Goal: Information Seeking & Learning: Learn about a topic

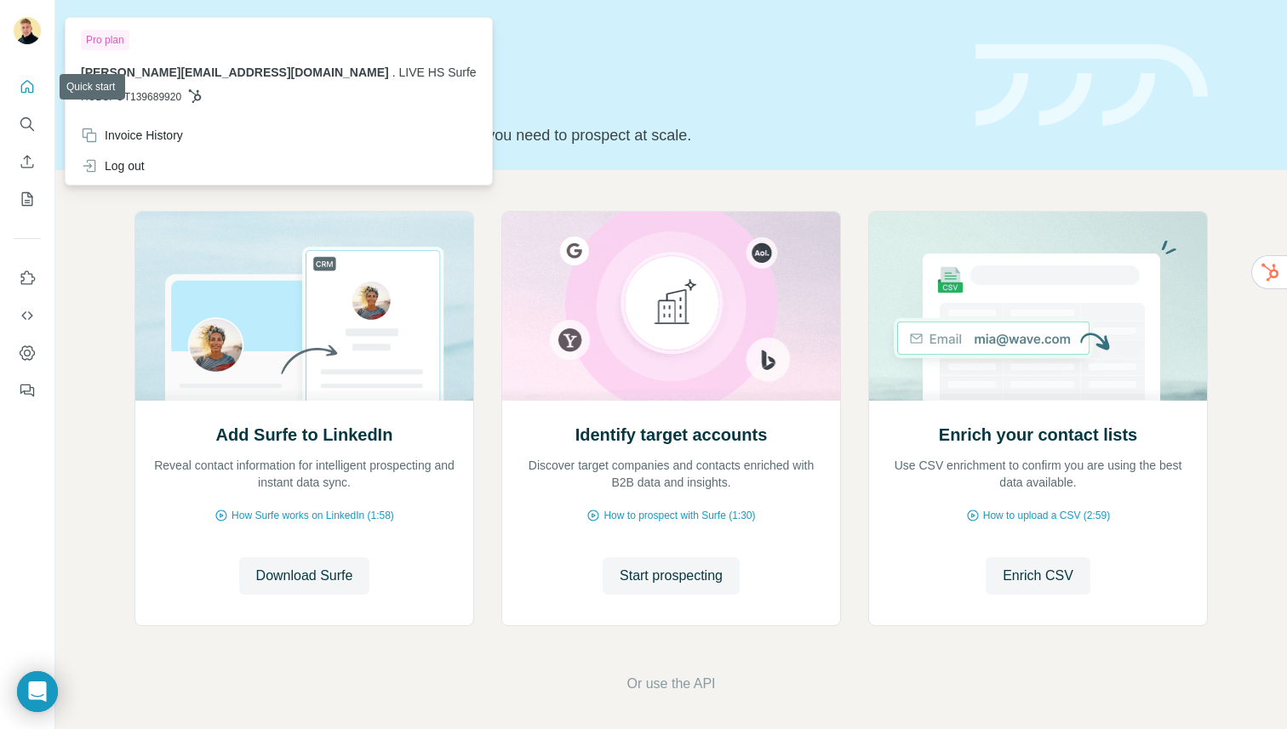
click at [27, 96] on button "Quick start" at bounding box center [27, 86] width 27 height 31
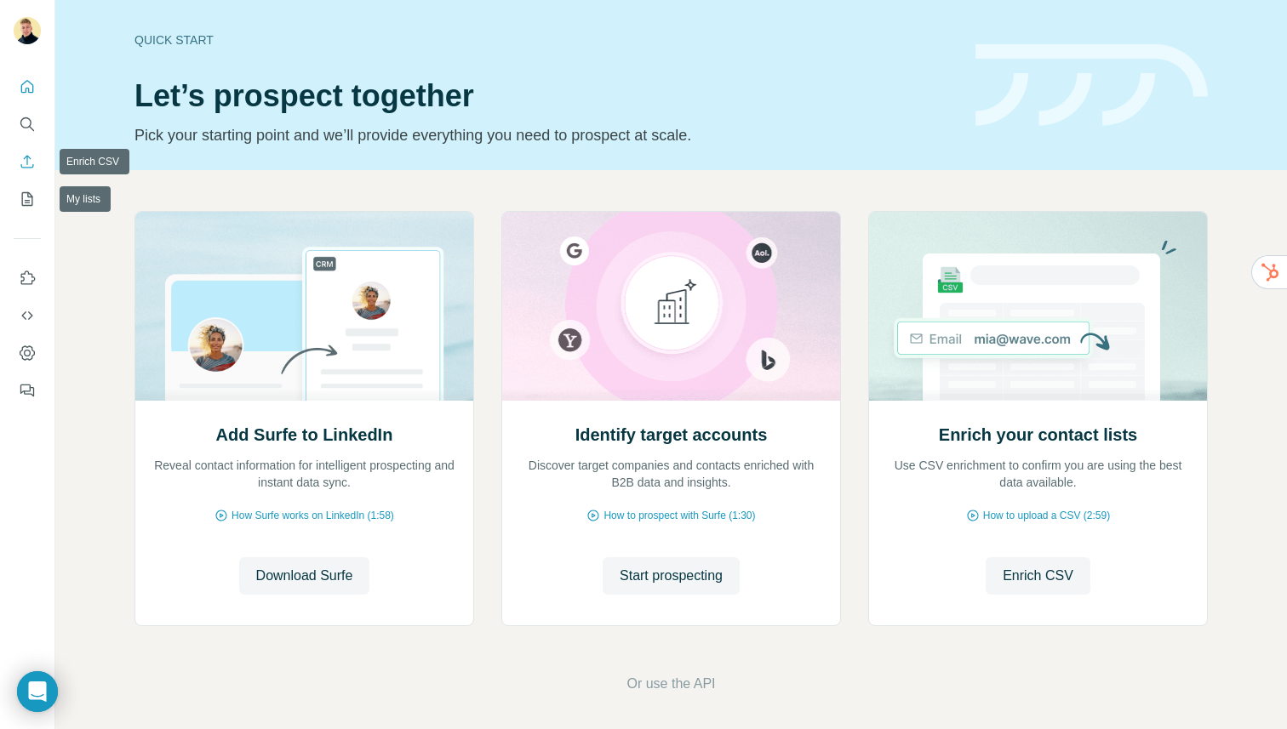
click at [21, 150] on button "Enrich CSV" at bounding box center [27, 161] width 27 height 31
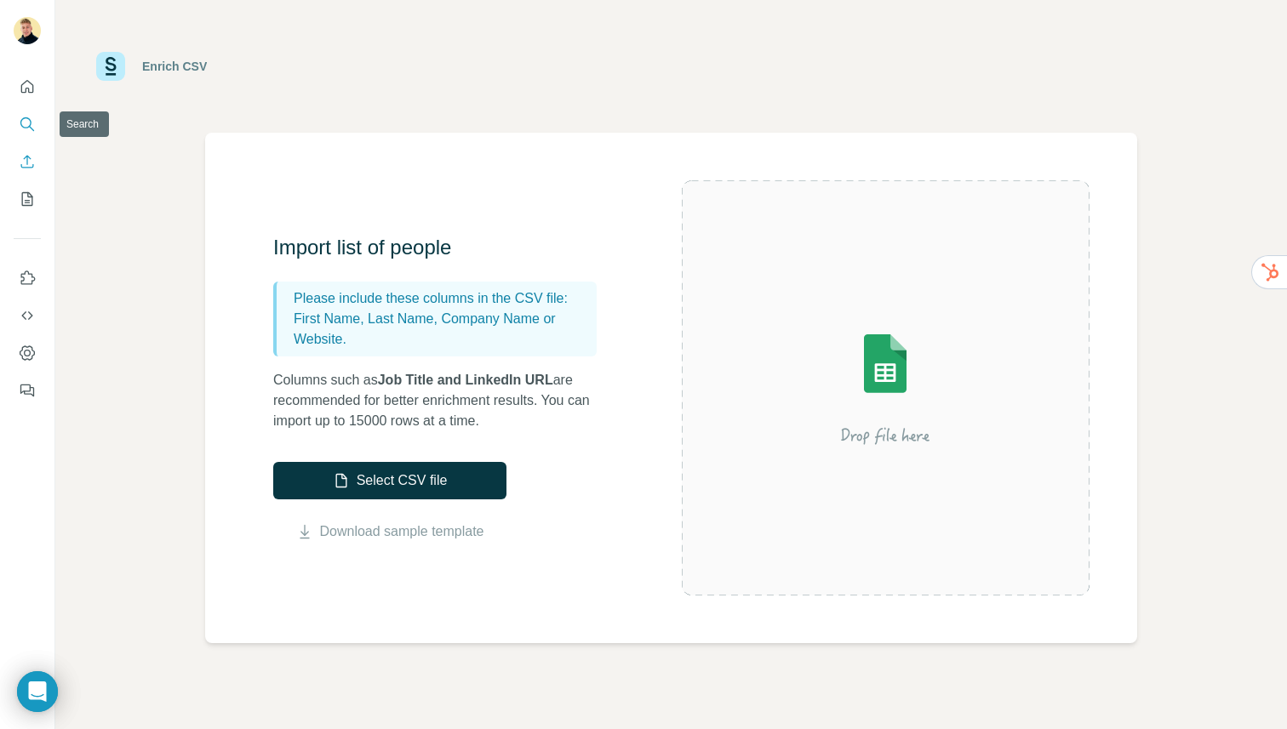
click at [21, 124] on icon "Search" at bounding box center [25, 122] width 11 height 11
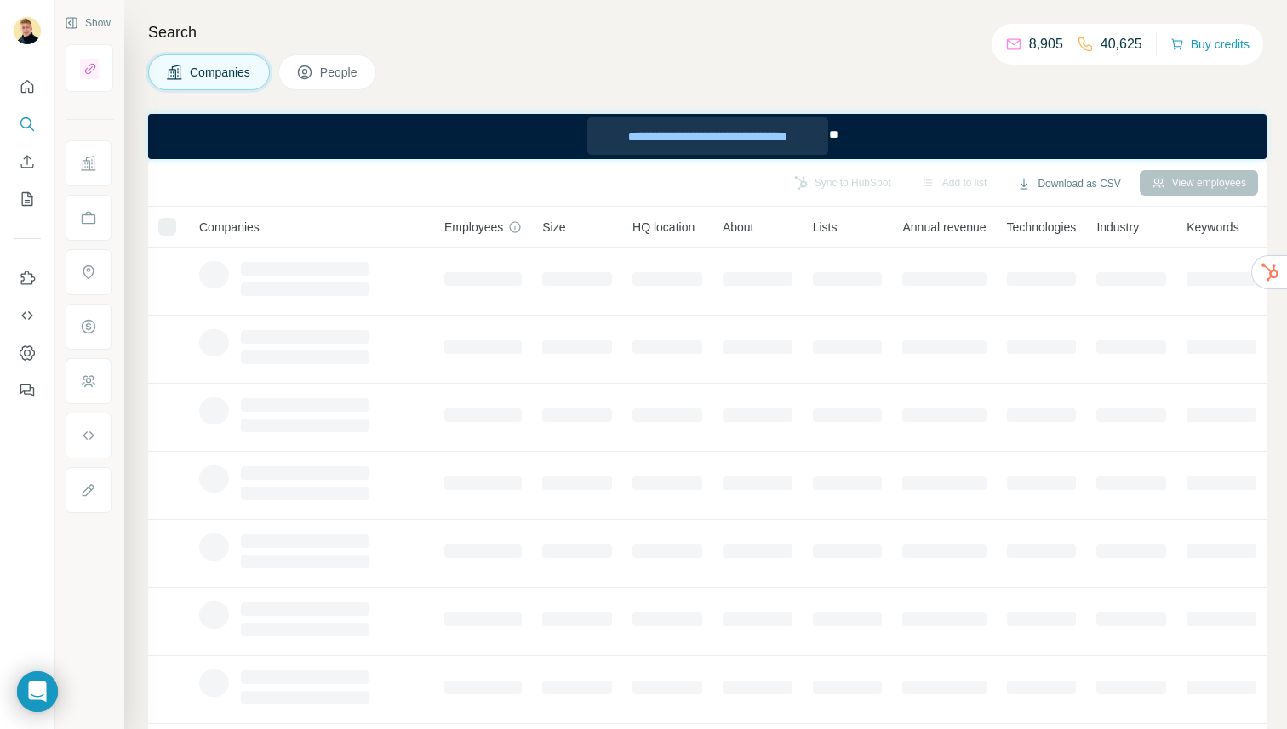
click at [683, 129] on div "**********" at bounding box center [707, 135] width 240 height 37
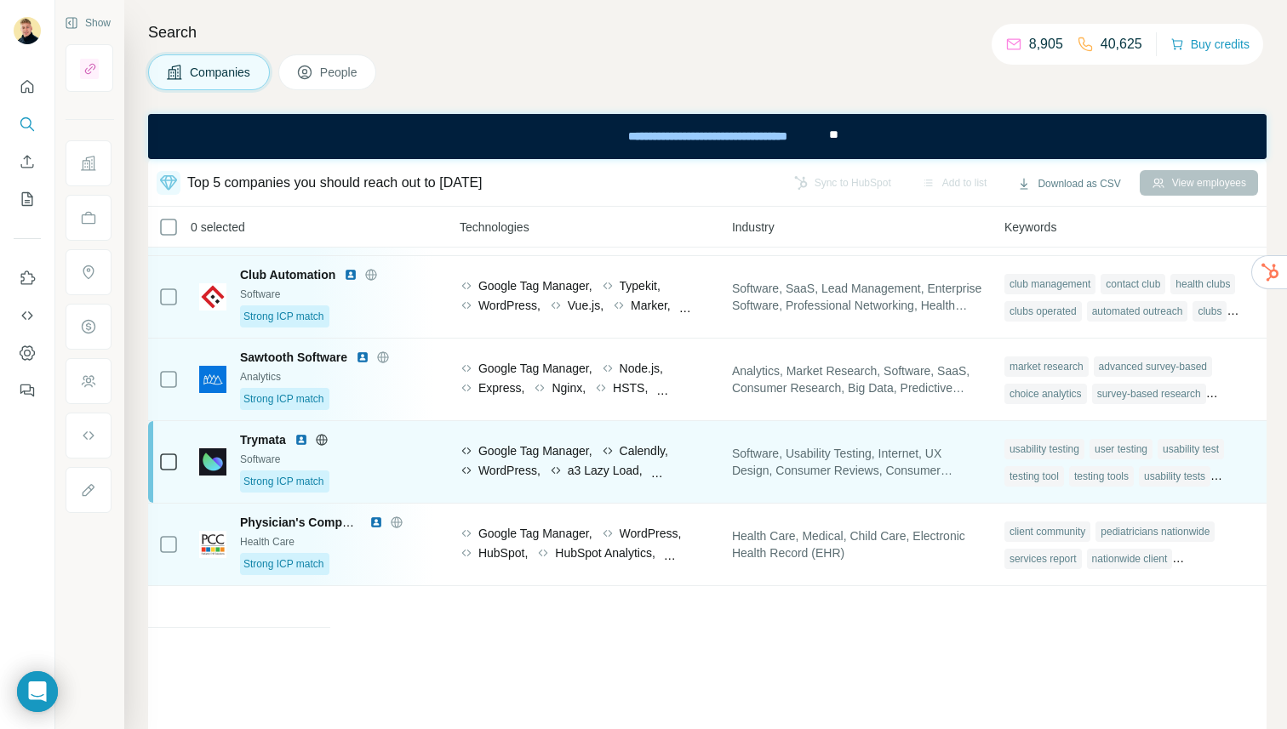
scroll to position [0, 936]
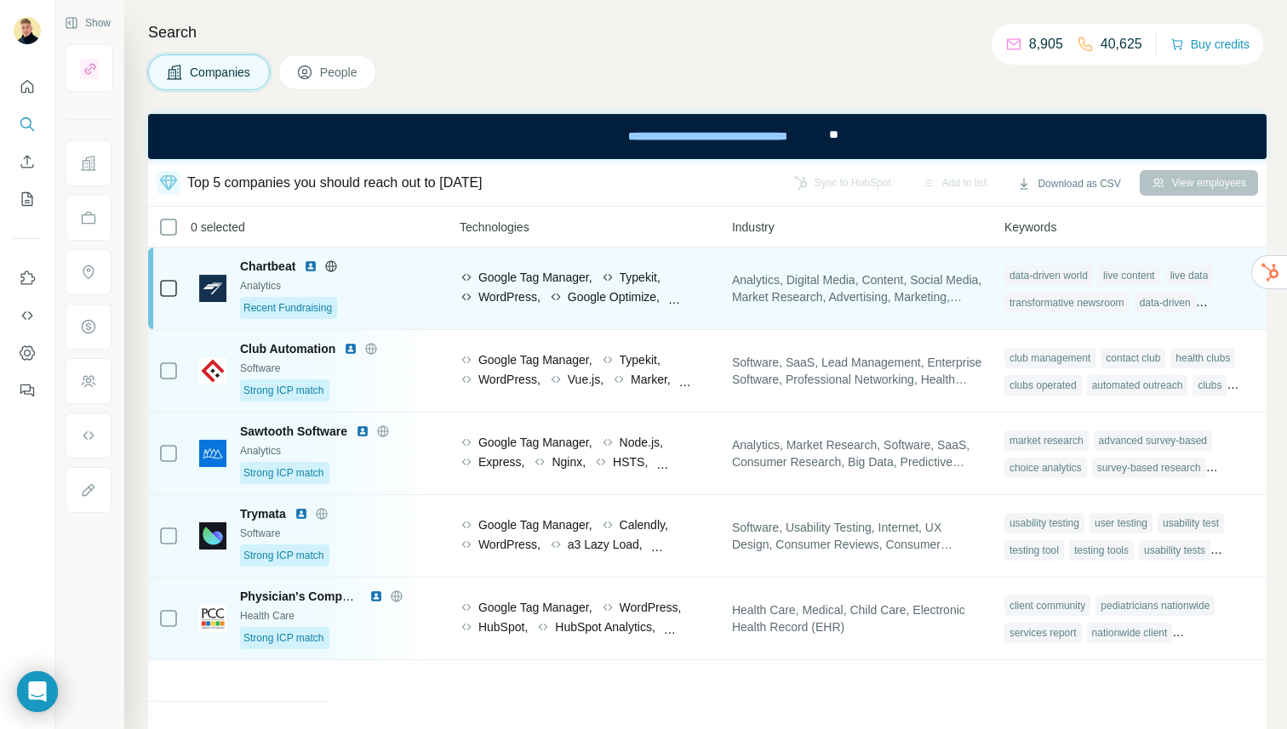
click at [611, 289] on span "Google Optimize," at bounding box center [614, 297] width 92 height 17
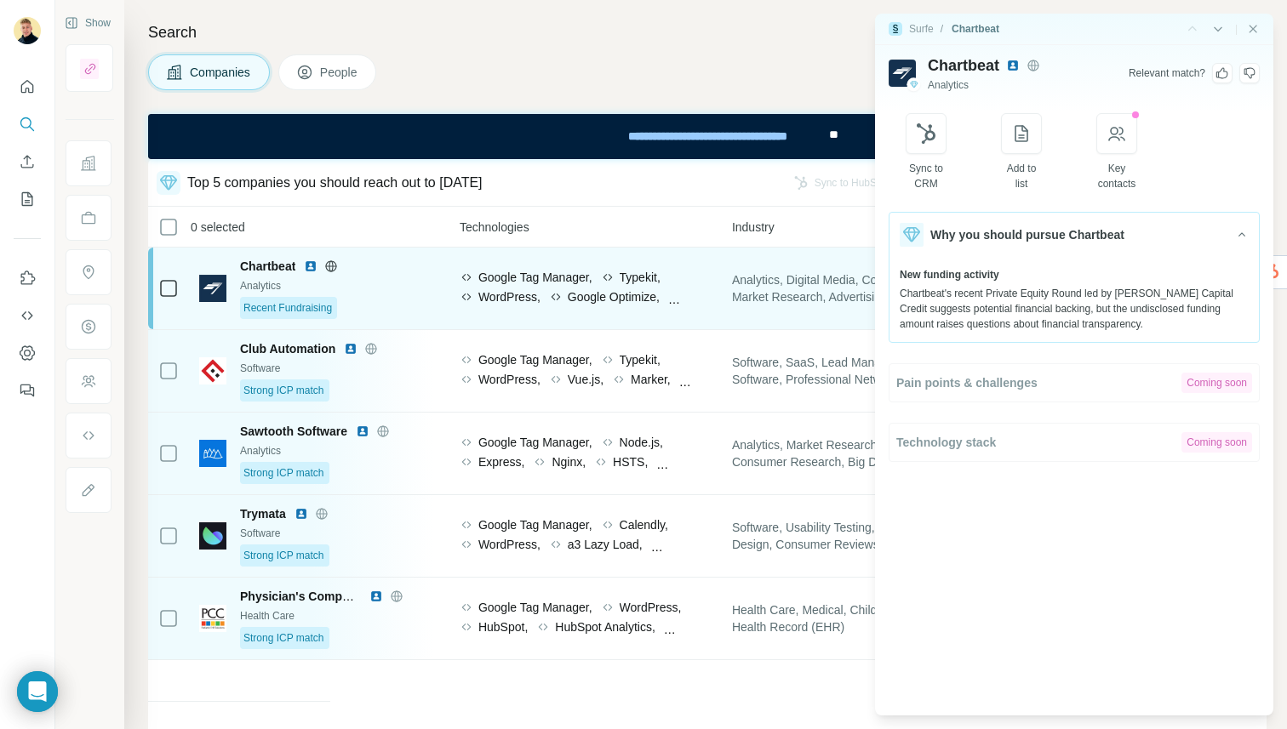
click at [392, 304] on div "Recent Fundraising" at bounding box center [332, 308] width 184 height 22
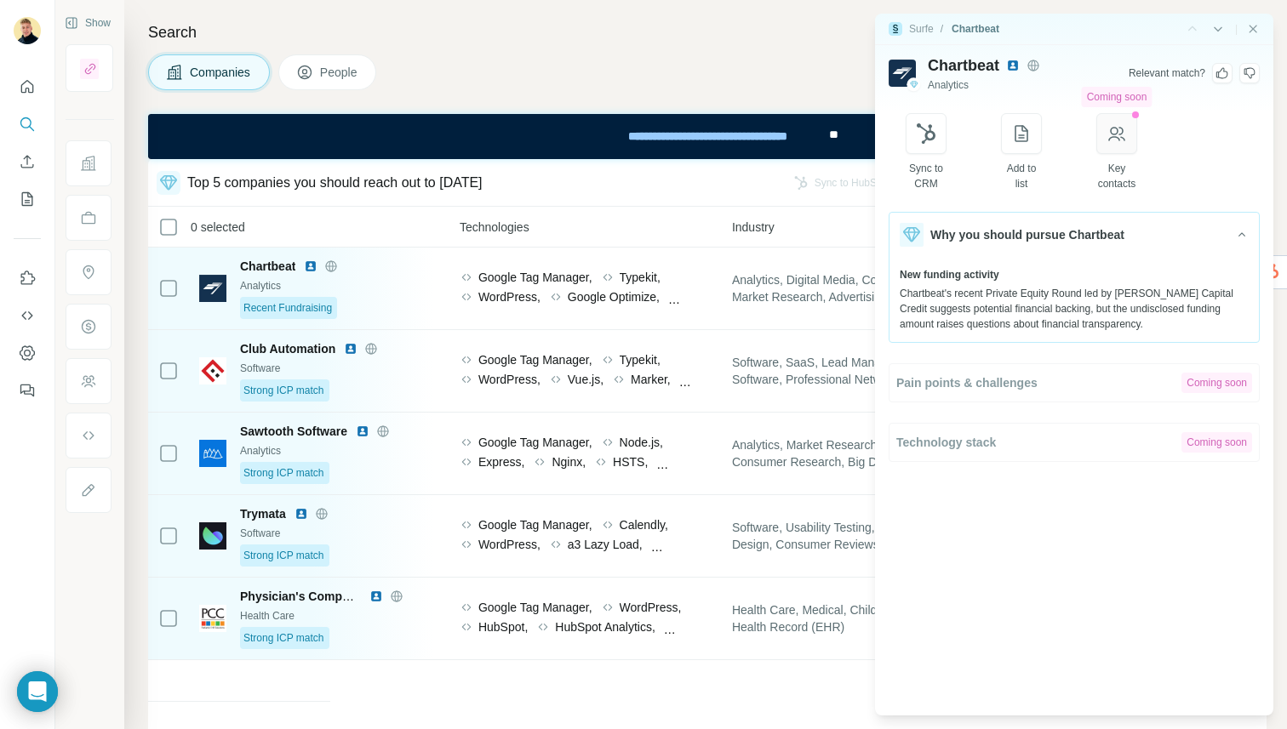
click at [1117, 153] on button "button" at bounding box center [1116, 133] width 41 height 41
click at [1026, 134] on icon "button" at bounding box center [1022, 133] width 14 height 17
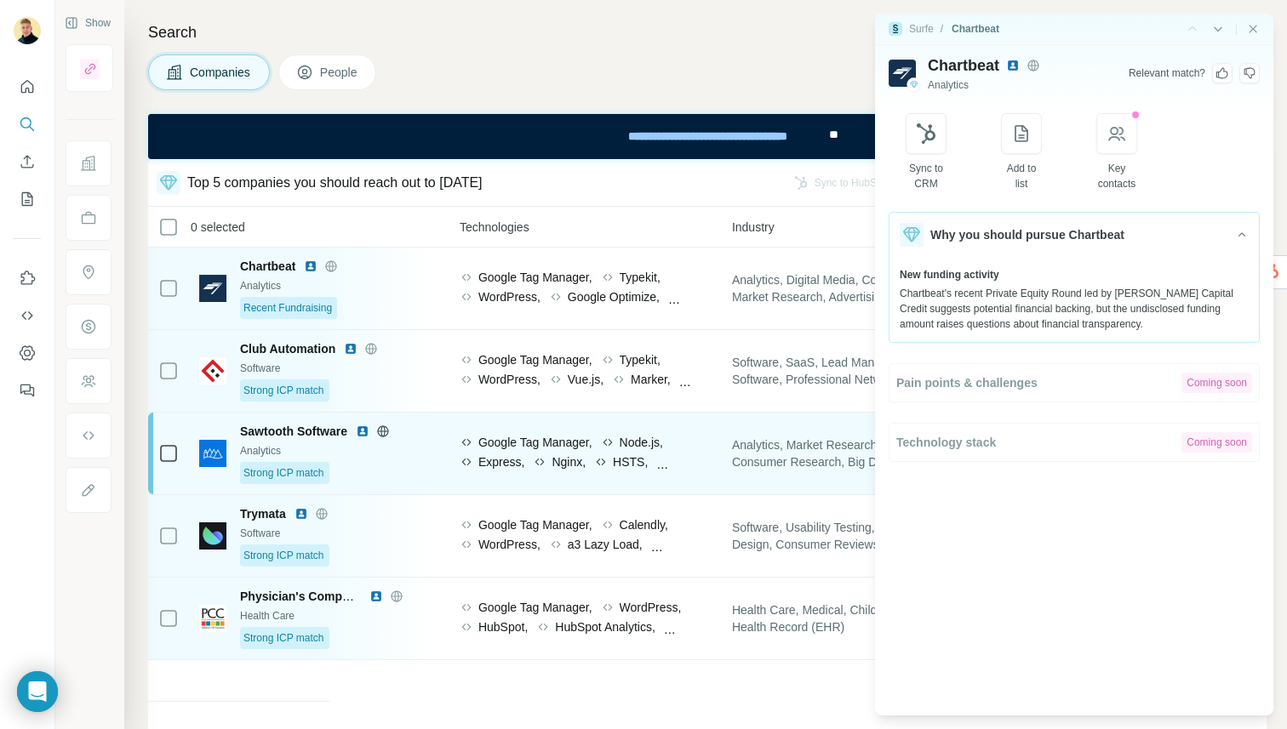
click at [734, 432] on div "Analytics, Market Research, Software, SaaS, Consumer Research, Big Data, Predic…" at bounding box center [858, 453] width 252 height 61
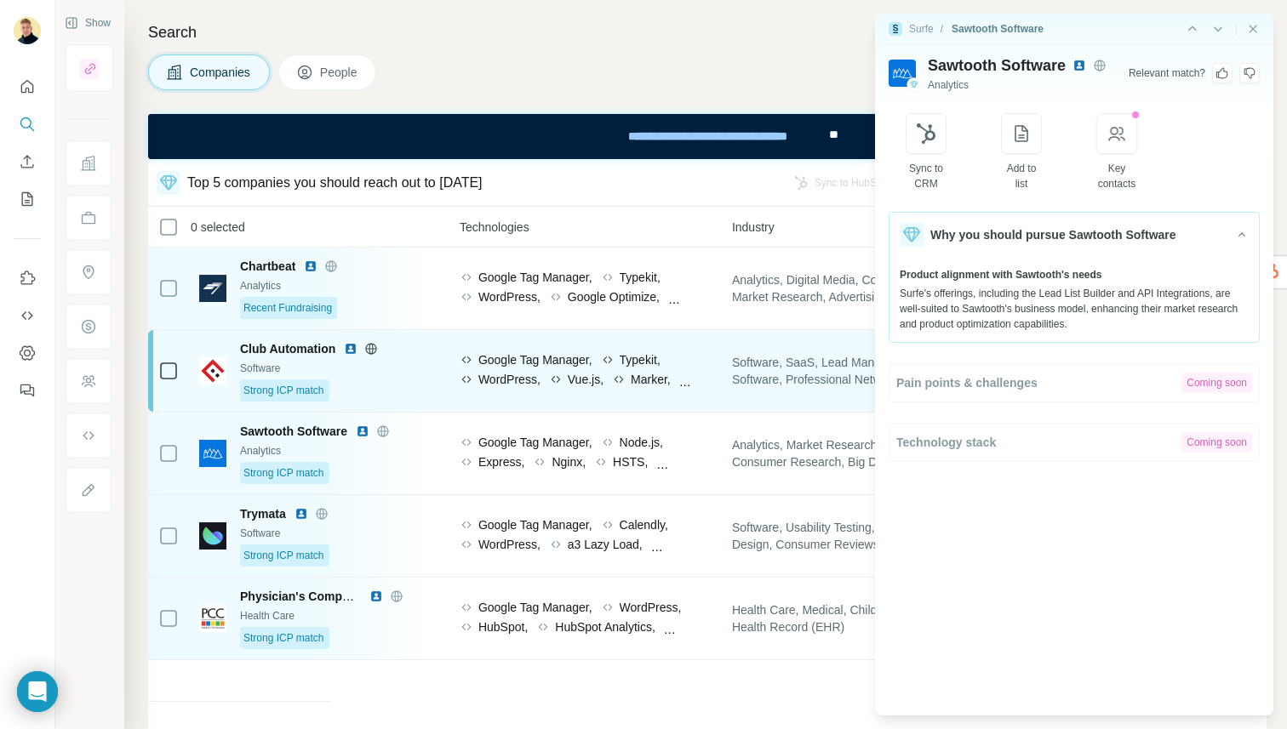
click at [791, 335] on td "Software, SaaS, Lead Management, Enterprise Software, Professional Networking, …" at bounding box center [858, 371] width 272 height 83
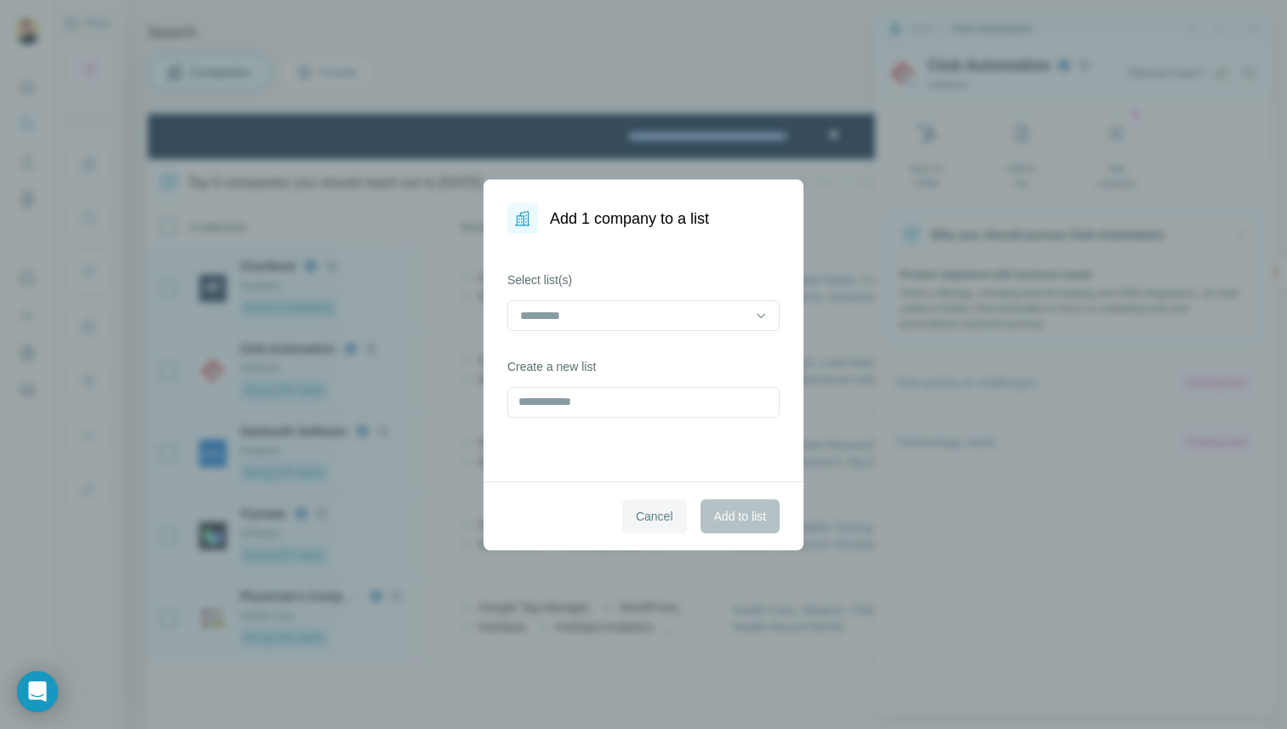
click at [655, 515] on span "Cancel" at bounding box center [654, 516] width 37 height 17
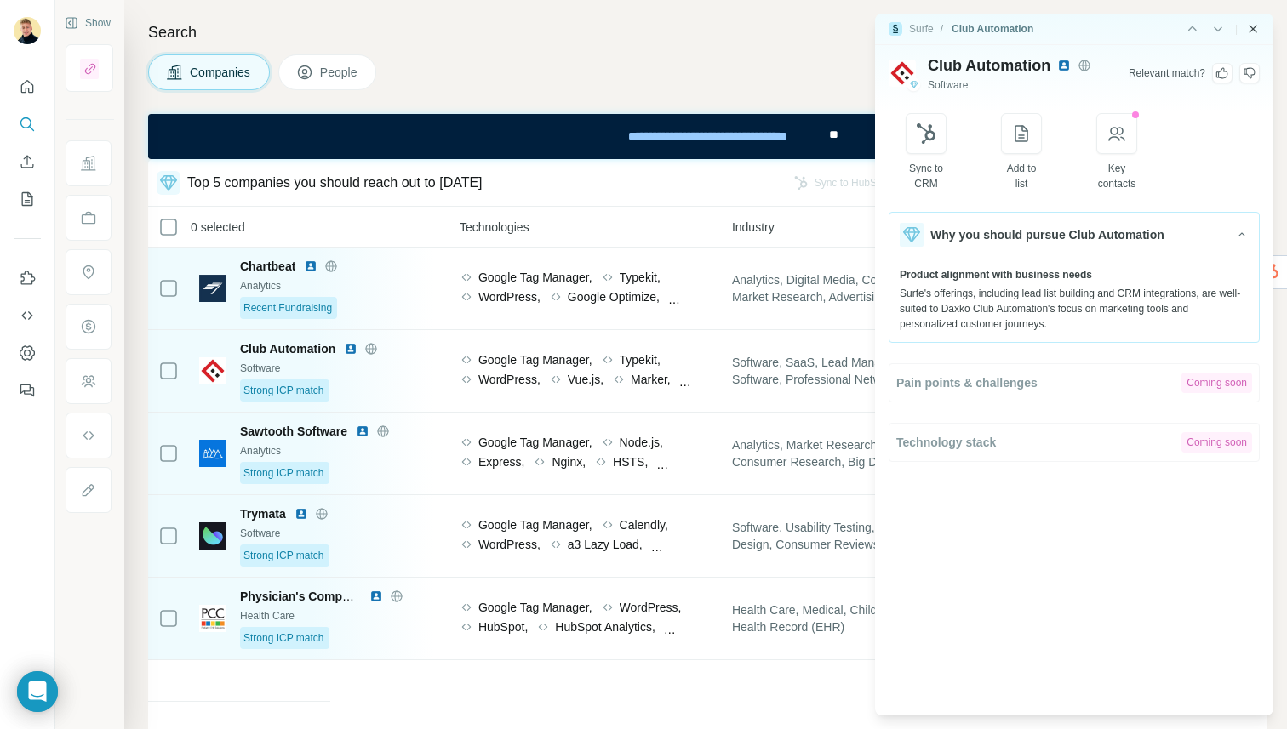
click at [1255, 27] on icon "Close side panel" at bounding box center [1253, 29] width 14 height 14
